Goal: Transaction & Acquisition: Purchase product/service

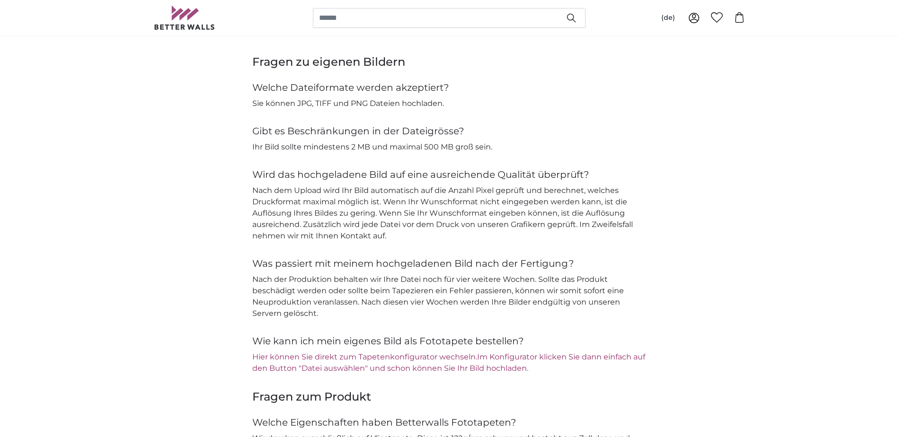
scroll to position [1041, 0]
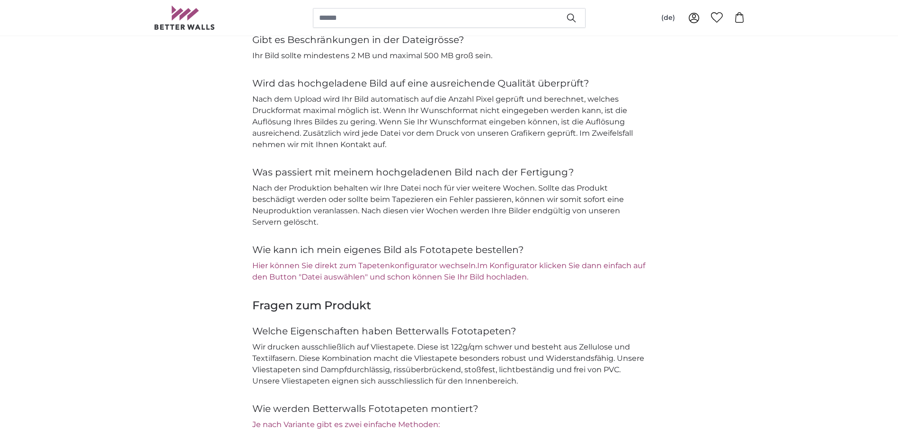
click at [473, 277] on link "Im Konfigurator klicken Sie dann einfach auf den Button "Datei auswählen" und s…" at bounding box center [448, 271] width 393 height 20
click at [281, 266] on link "Hier können Sie direkt zum Tapetenkonfigurator wechseln." at bounding box center [364, 265] width 225 height 9
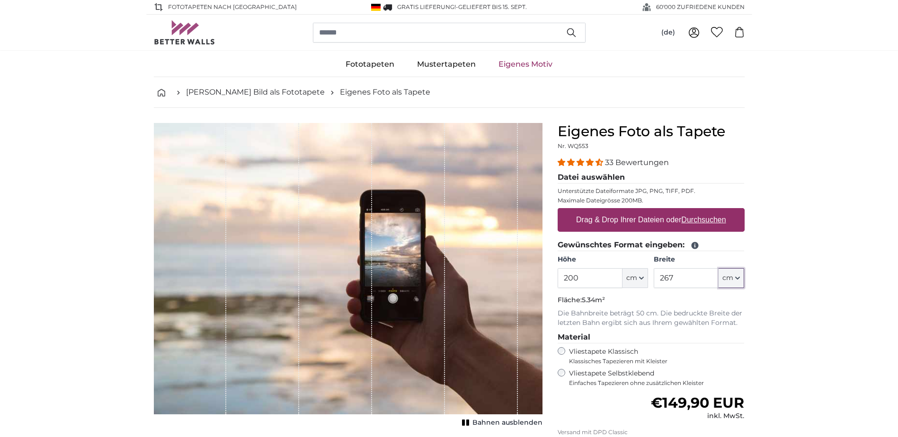
click at [735, 282] on button "cm" at bounding box center [731, 278] width 26 height 20
drag, startPoint x: 675, startPoint y: 286, endPoint x: 625, endPoint y: 292, distance: 50.6
click at [625, 292] on fieldset "Gewünschtes Format eingeben: Höhe 200 ft cm Centimeter (cm) Inches (inch) Feet …" at bounding box center [651, 283] width 187 height 89
type input "361"
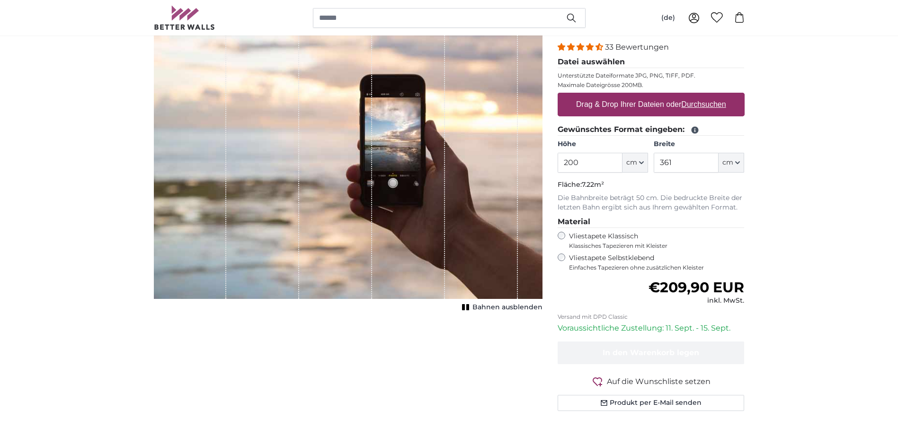
scroll to position [47, 0]
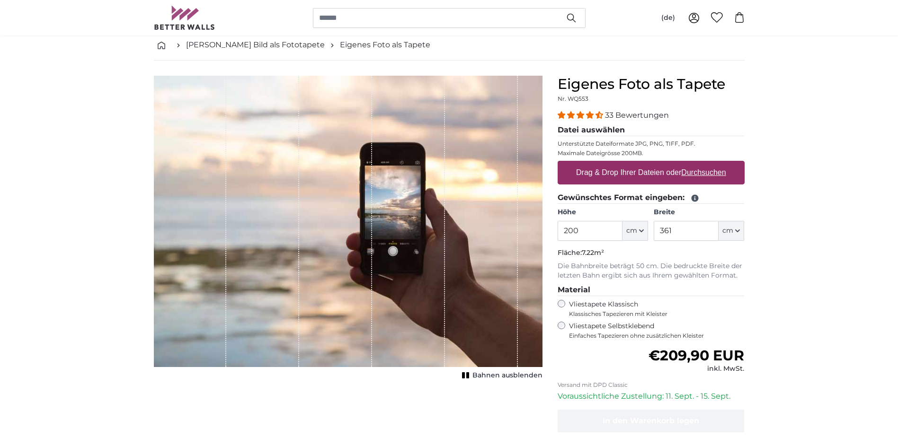
click at [701, 175] on u "Durchsuchen" at bounding box center [703, 172] width 44 height 8
click at [701, 164] on input "Drag & Drop Ihrer Dateien oder Durchsuchen" at bounding box center [651, 162] width 187 height 3
type input "**********"
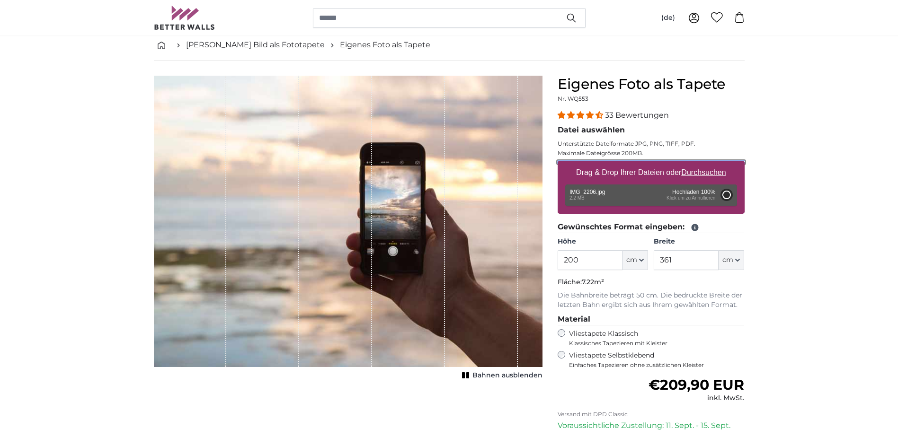
type input "266"
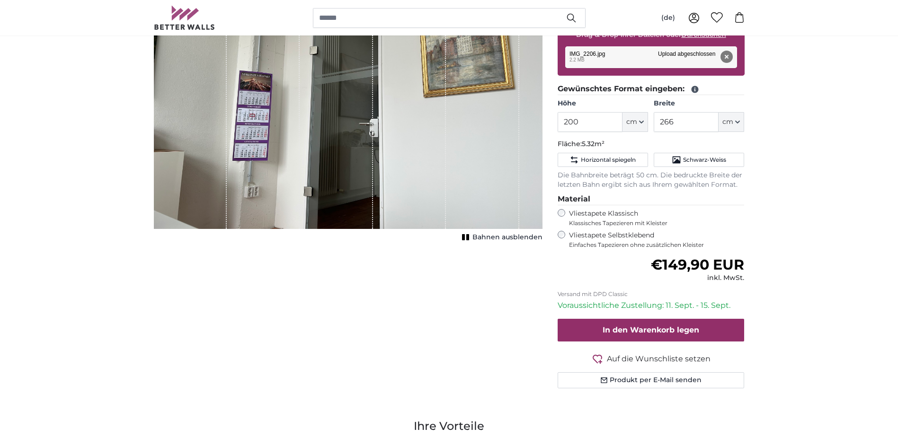
scroll to position [189, 0]
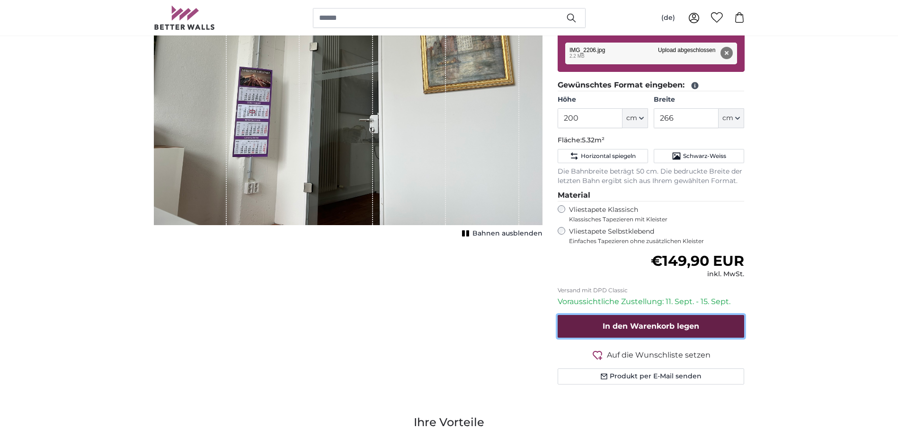
click at [690, 323] on span "In den Warenkorb legen" at bounding box center [650, 326] width 97 height 9
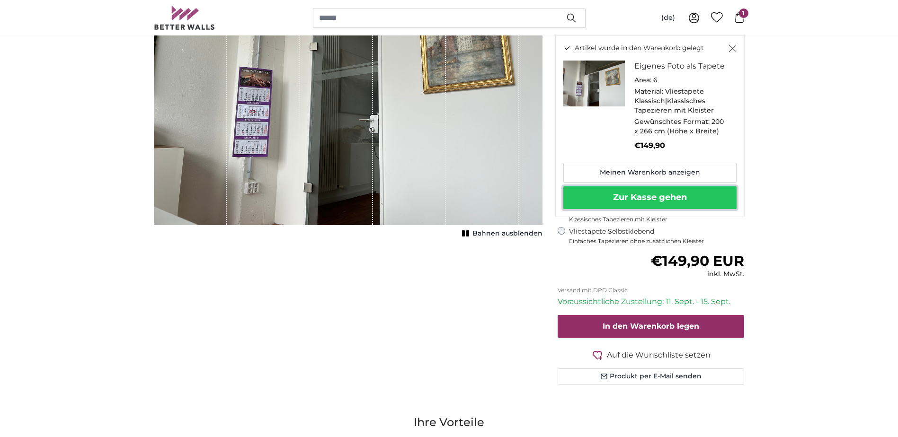
click at [688, 198] on button "Zur Kasse gehen" at bounding box center [649, 197] width 173 height 23
